Goal: Information Seeking & Learning: Learn about a topic

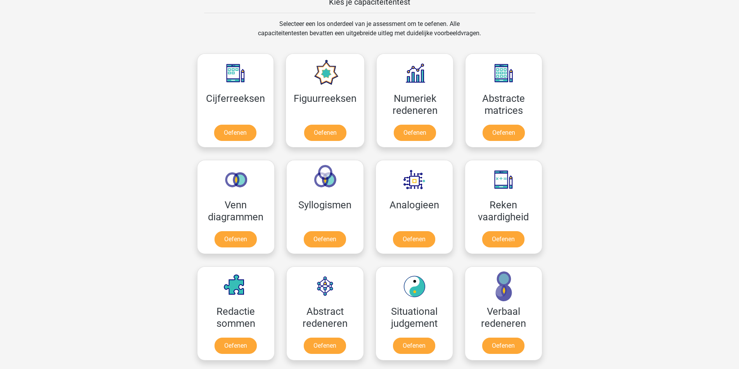
scroll to position [271, 0]
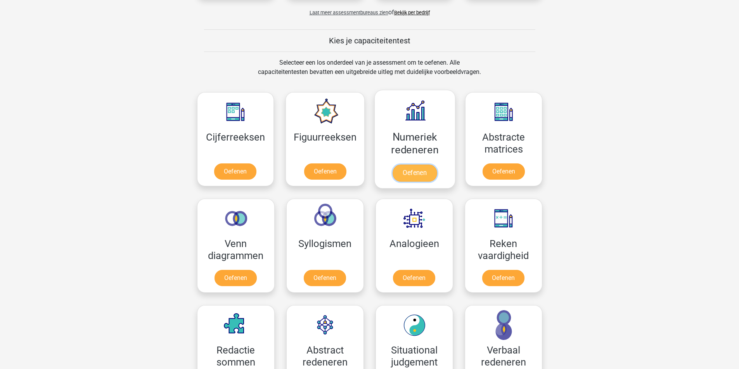
click at [418, 169] on link "Oefenen" at bounding box center [414, 173] width 44 height 17
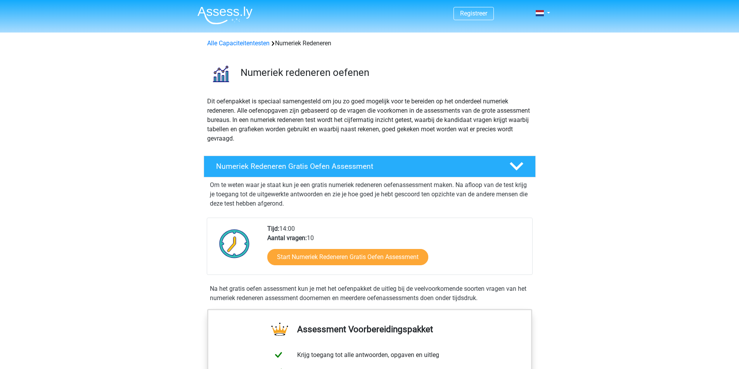
scroll to position [155, 0]
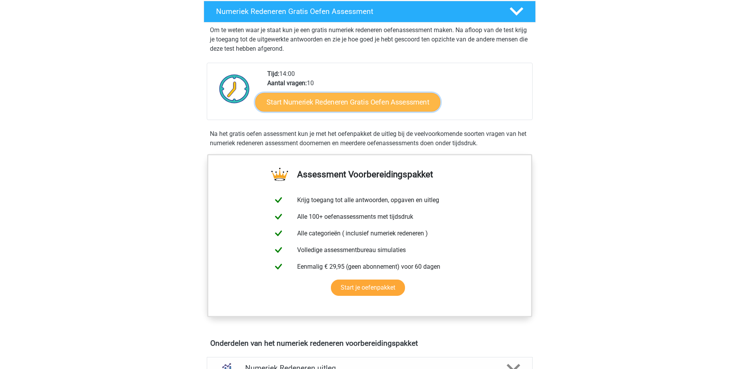
click at [354, 103] on link "Start Numeriek Redeneren Gratis Oefen Assessment" at bounding box center [347, 102] width 185 height 19
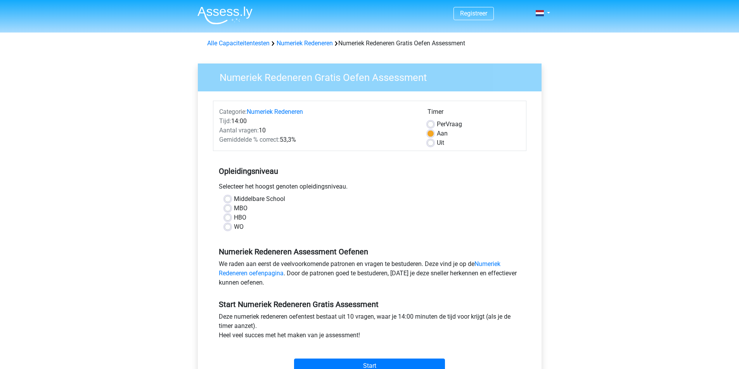
click at [231, 224] on div "WO" at bounding box center [369, 227] width 290 height 9
click at [234, 227] on label "WO" at bounding box center [239, 227] width 10 height 9
click at [225, 227] on input "WO" at bounding box center [227, 227] width 6 height 8
radio input "true"
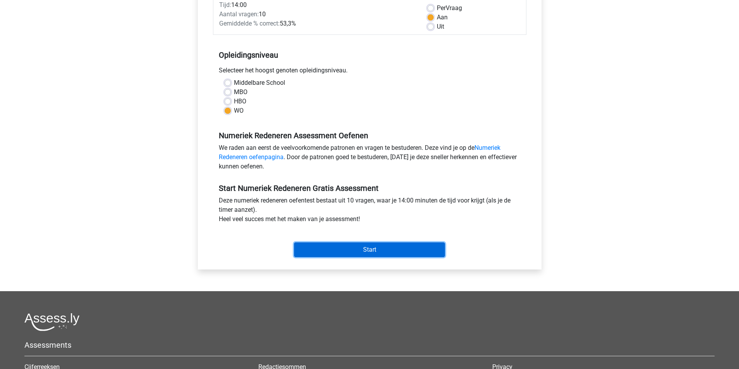
click at [385, 252] on input "Start" at bounding box center [369, 250] width 151 height 15
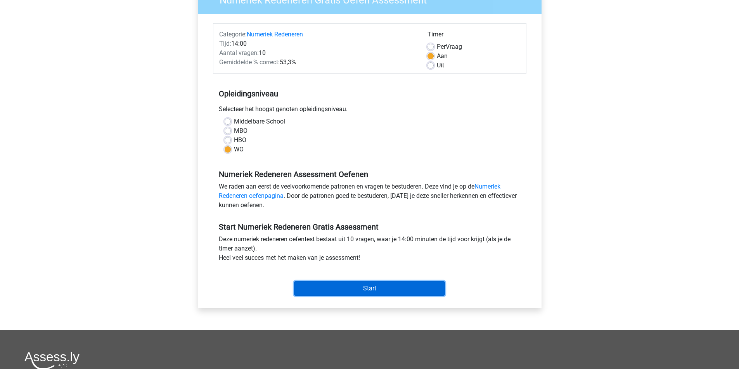
click at [366, 287] on input "Start" at bounding box center [369, 288] width 151 height 15
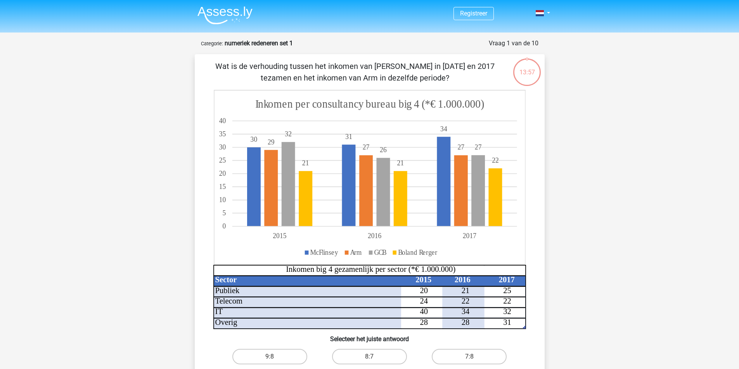
drag, startPoint x: 260, startPoint y: 63, endPoint x: 446, endPoint y: 75, distance: 186.5
click at [446, 75] on p "Wat is de verhouding tussen het inkomen van [PERSON_NAME] in [DATE] en 2017 tez…" at bounding box center [355, 71] width 296 height 23
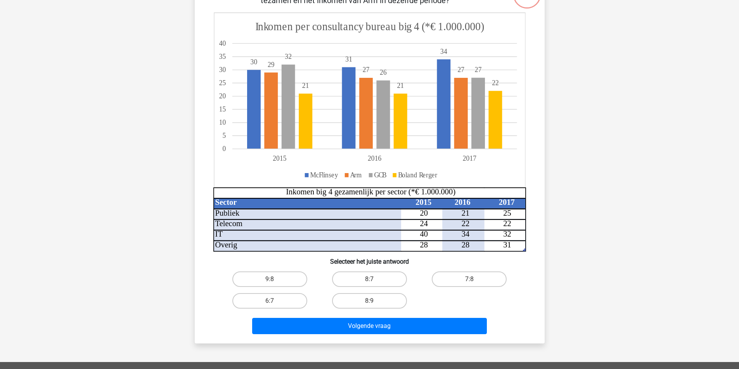
scroll to position [39, 0]
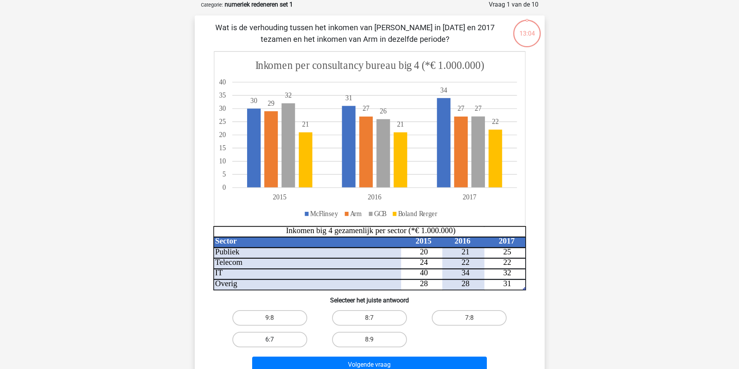
click at [289, 338] on label "6:7" at bounding box center [269, 340] width 75 height 16
click at [275, 340] on input "6:7" at bounding box center [271, 342] width 5 height 5
radio input "true"
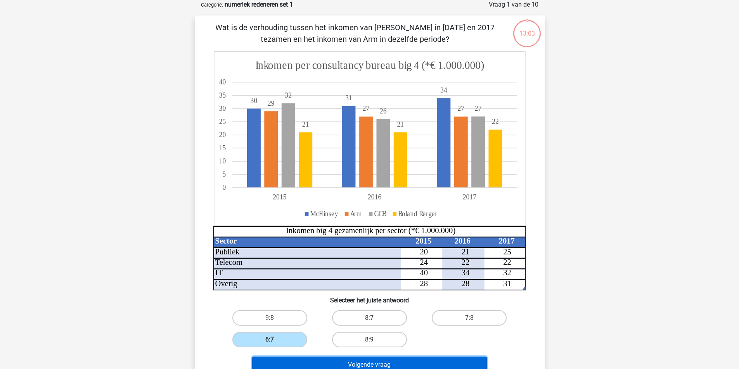
click at [399, 363] on button "Volgende vraag" at bounding box center [369, 365] width 235 height 16
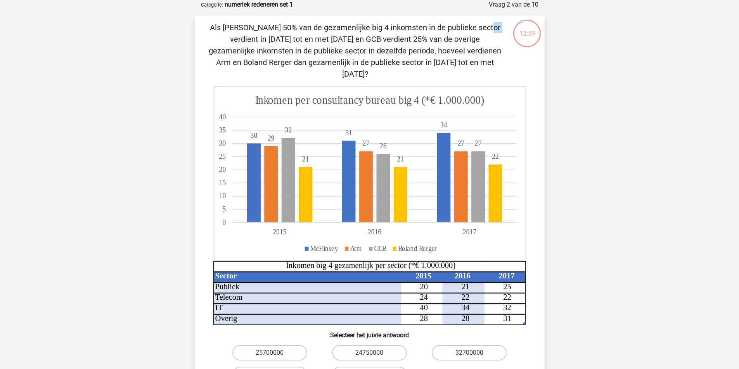
click at [332, 29] on p "Als [PERSON_NAME] 50% van de gezamenlijke big 4 inkomsten in de publieke sector…" at bounding box center [355, 51] width 296 height 58
click at [341, 37] on p "Als [PERSON_NAME] 50% van de gezamenlijke big 4 inkomsten in de publieke sector…" at bounding box center [355, 51] width 296 height 58
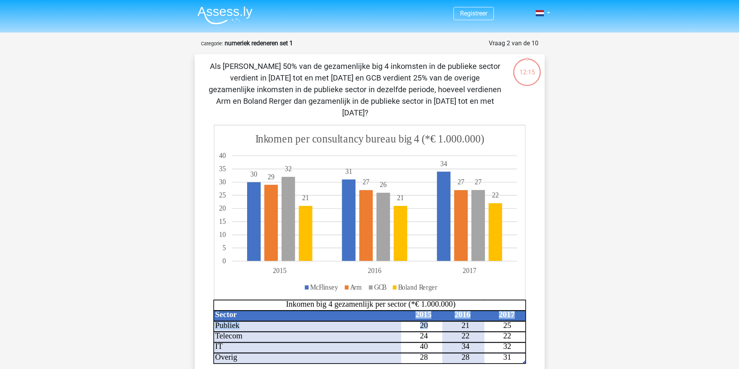
drag, startPoint x: 431, startPoint y: 314, endPoint x: 411, endPoint y: 311, distance: 20.8
click at [411, 311] on icon "Sector 2015 2016 2017 Publiek 20 21 25 Telecom 24 22 22 IT 40 34 32 Overig 28 2…" at bounding box center [369, 245] width 312 height 240
click at [418, 314] on icon "Sector 2015 2016 2017 Publiek 20 21 25 Telecom 24 22 22 IT 40 34 32 Overig 28 2…" at bounding box center [369, 245] width 312 height 240
drag, startPoint x: 420, startPoint y: 314, endPoint x: 428, endPoint y: 314, distance: 8.1
click at [428, 314] on icon "Sector 2015 2016 2017 Publiek 20 21 25 Telecom 24 22 22 IT 40 34 32 Overig 28 2…" at bounding box center [369, 245] width 312 height 240
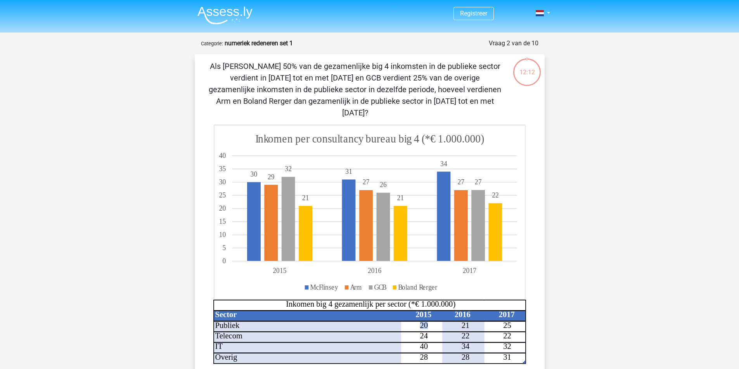
click at [428, 314] on icon "Sector 2015 2016 2017 Publiek 20 21 25 Telecom 24 22 22 IT 40 34 32 Overig 28 2…" at bounding box center [369, 245] width 312 height 240
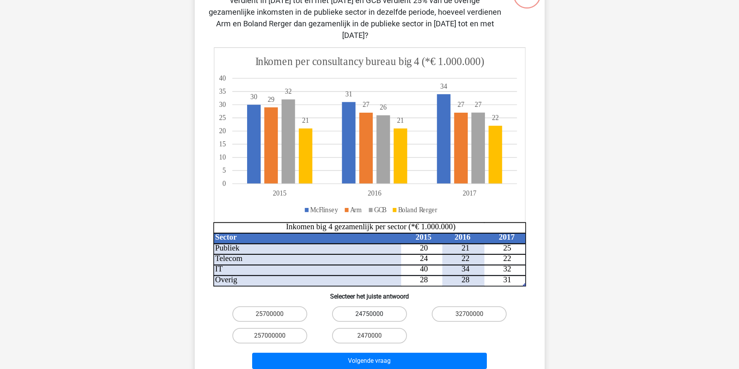
click at [364, 307] on label "24750000" at bounding box center [369, 315] width 75 height 16
click at [369, 314] on input "24750000" at bounding box center [371, 316] width 5 height 5
radio input "true"
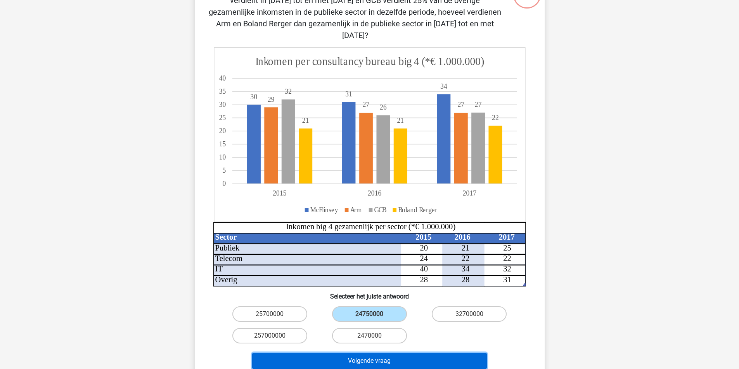
click at [397, 353] on button "Volgende vraag" at bounding box center [369, 361] width 235 height 16
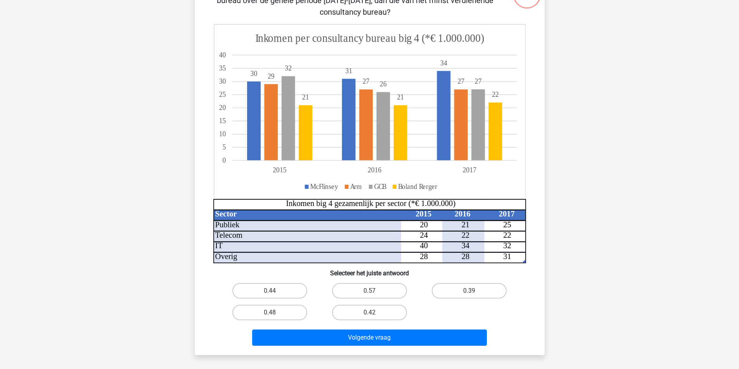
scroll to position [39, 0]
